Goal: Go to known website: Access a specific website the user already knows

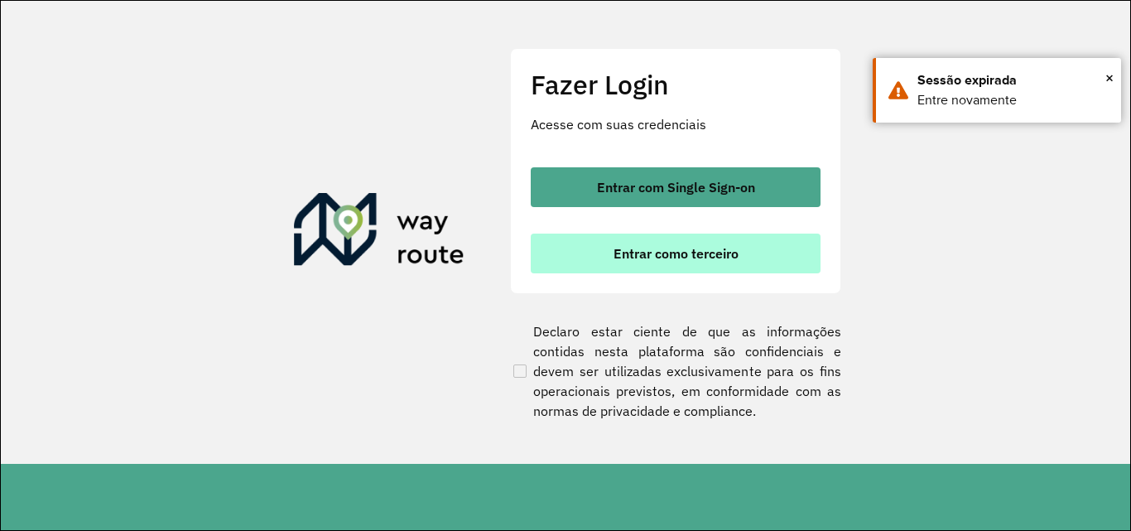
click at [766, 243] on button "Entrar como terceiro" at bounding box center [676, 253] width 290 height 40
